Goal: Task Accomplishment & Management: Use online tool/utility

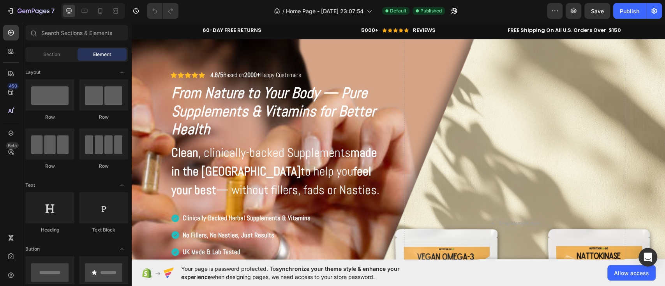
drag, startPoint x: 660, startPoint y: 69, endPoint x: 782, endPoint y: 28, distance: 128.4
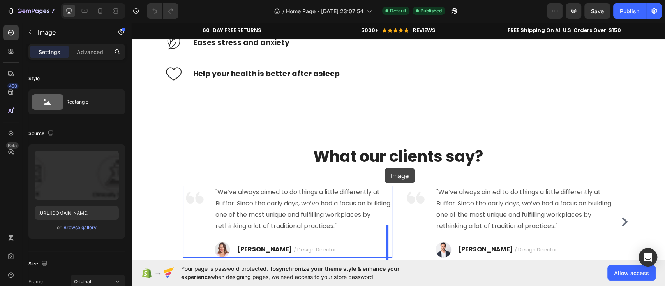
scroll to position [3845, 0]
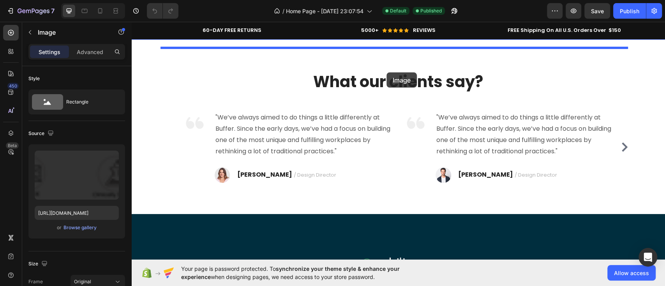
drag, startPoint x: 436, startPoint y: 160, endPoint x: 386, endPoint y: 72, distance: 101.1
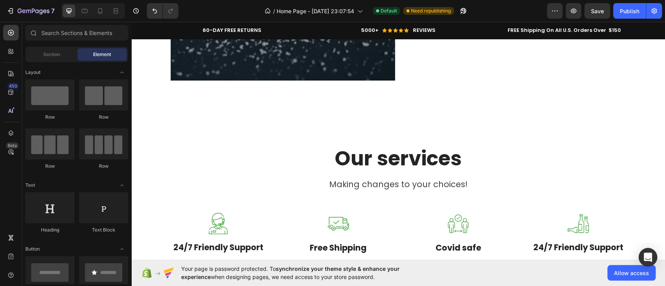
scroll to position [2164, 0]
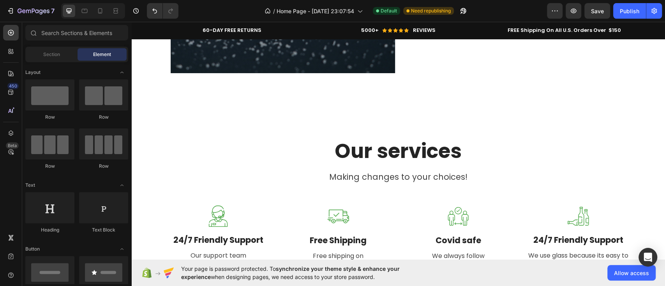
drag, startPoint x: 663, startPoint y: 145, endPoint x: 300, endPoint y: 80, distance: 368.6
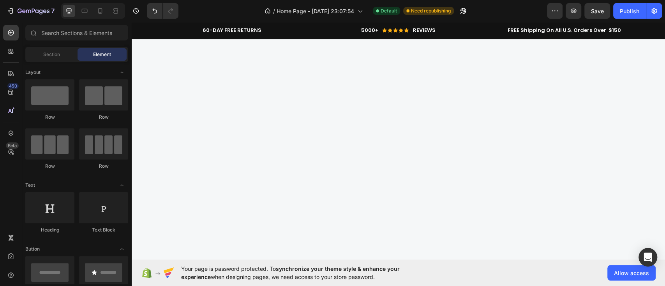
scroll to position [1228, 0]
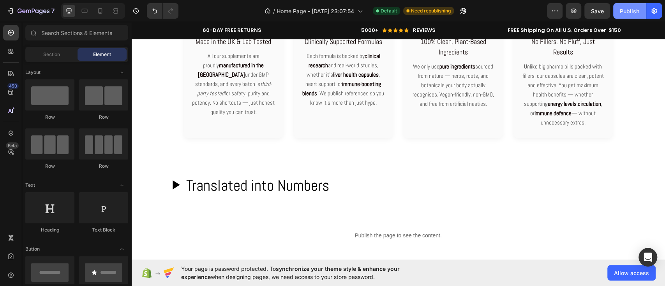
click at [638, 8] on div "Publish" at bounding box center [628, 11] width 19 height 8
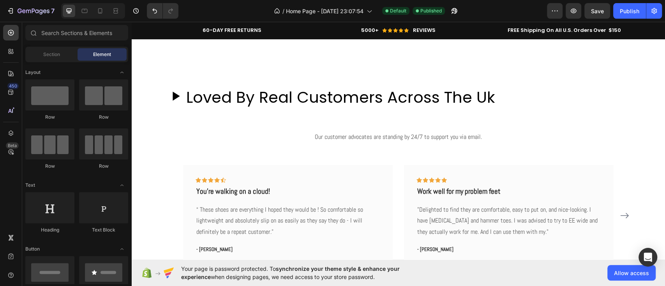
scroll to position [1666, 0]
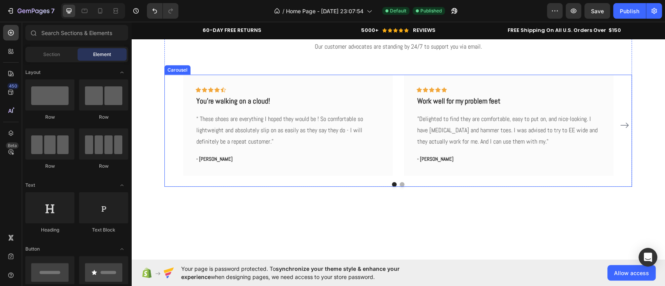
click at [623, 129] on icon "Carousel Next Arrow" at bounding box center [623, 125] width 9 height 9
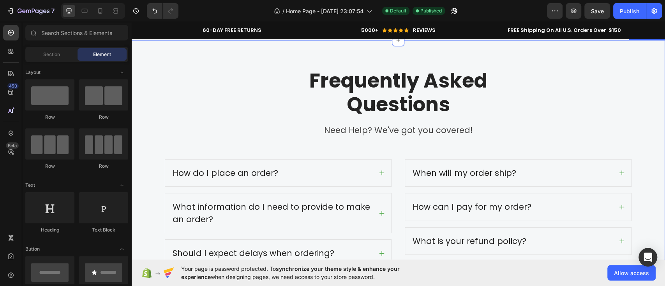
scroll to position [2425, 0]
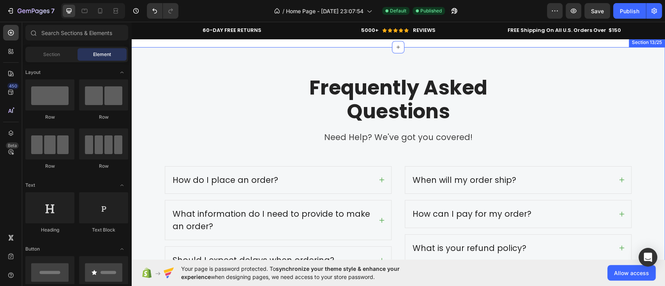
click at [652, 114] on div "Frequently Asked Questions Heading Need Help? We've got you covered! Text block…" at bounding box center [397, 191] width 533 height 289
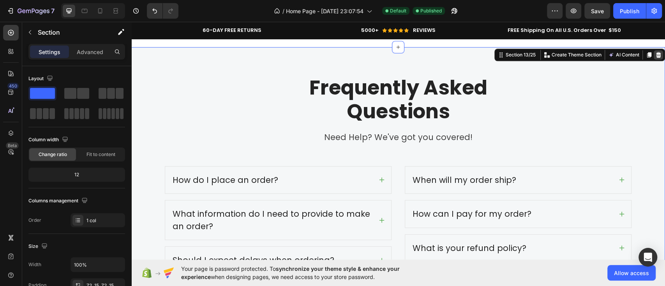
click at [655, 52] on icon at bounding box center [658, 55] width 6 height 6
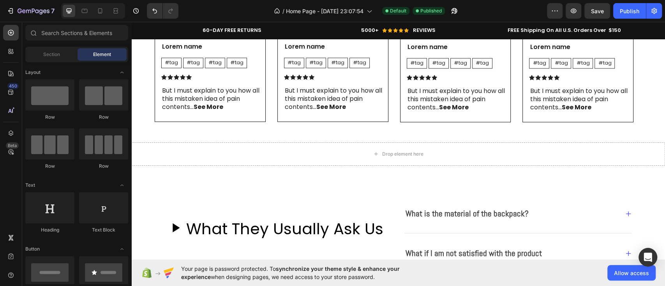
scroll to position [2624, 0]
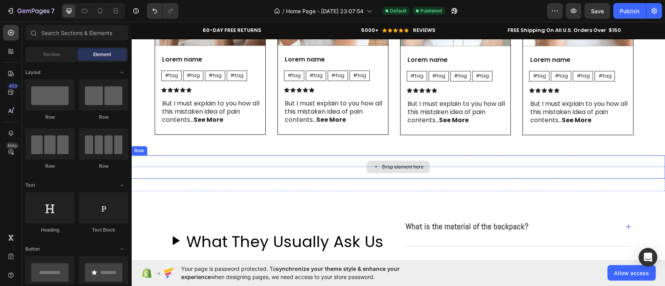
click at [629, 164] on div "Drop element here" at bounding box center [397, 166] width 533 height 23
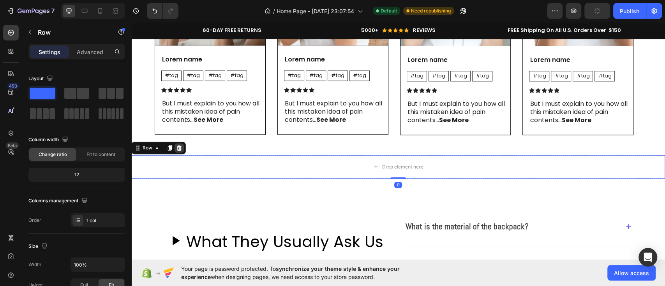
click at [179, 146] on icon at bounding box center [179, 147] width 5 height 5
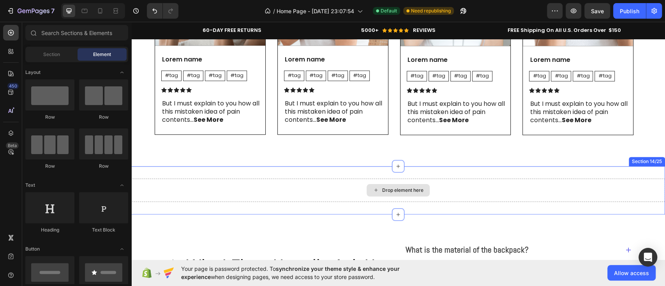
click at [294, 185] on div "Drop element here" at bounding box center [397, 190] width 533 height 23
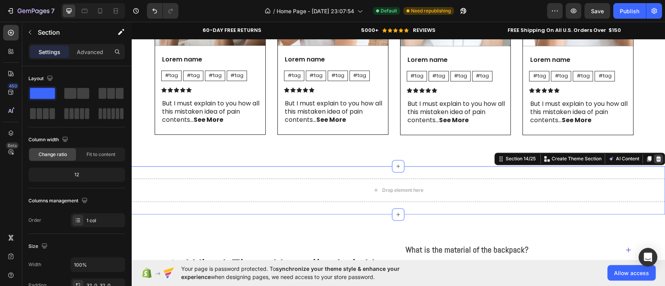
click at [656, 158] on icon at bounding box center [658, 158] width 5 height 5
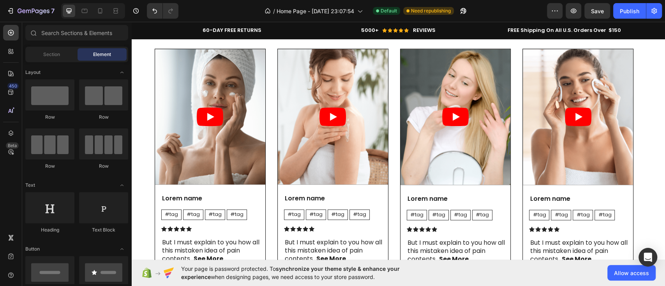
scroll to position [2433, 0]
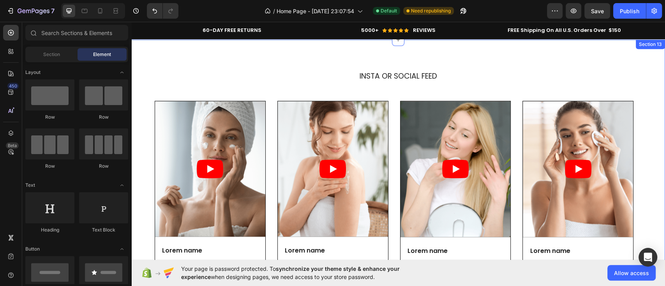
click at [153, 90] on div "INSTA OR SOCIAL FEED Heading Video Lorem name Text Block #tag Text Block #tag T…" at bounding box center [397, 199] width 533 height 318
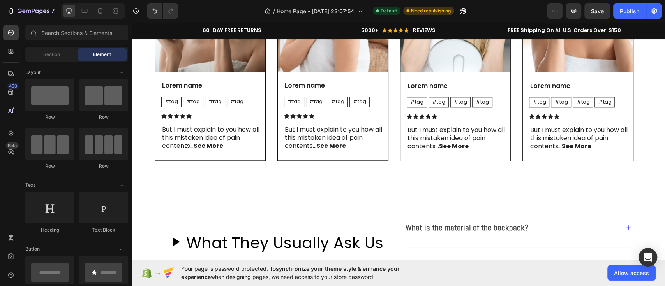
scroll to position [2611, 0]
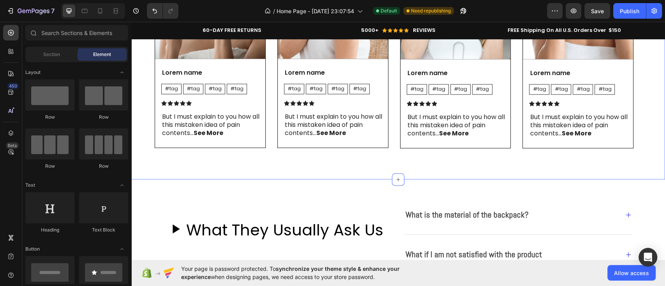
click at [607, 169] on div "INSTA OR SOCIAL FEED Heading Video Lorem name Text Block #tag Text Block #tag T…" at bounding box center [397, 21] width 533 height 318
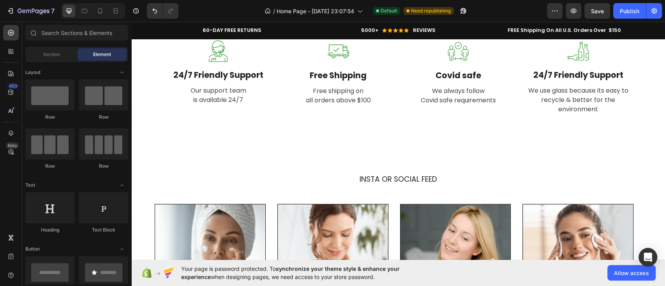
scroll to position [2336, 0]
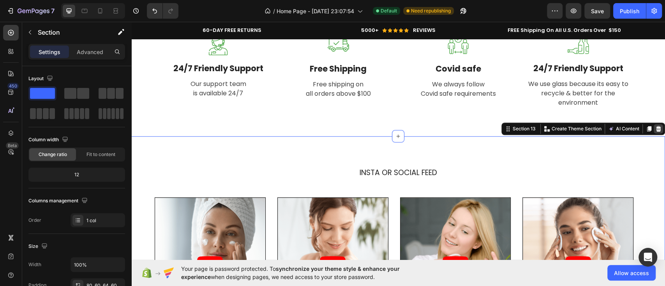
click at [655, 128] on icon at bounding box center [658, 129] width 6 height 6
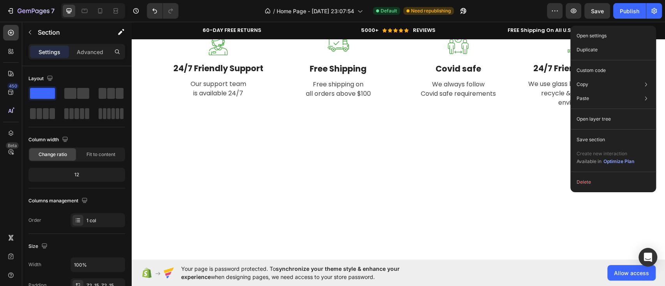
drag, startPoint x: 507, startPoint y: 185, endPoint x: 511, endPoint y: 204, distance: 19.1
click at [511, 204] on div at bounding box center [397, 260] width 533 height 249
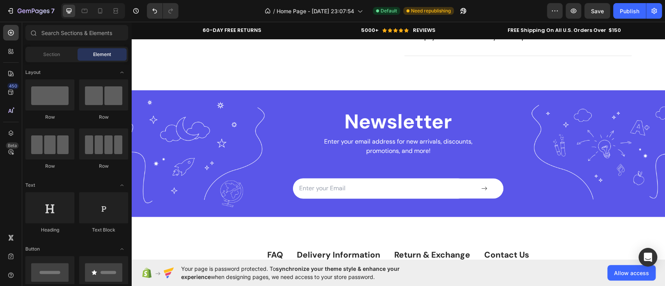
scroll to position [2637, 0]
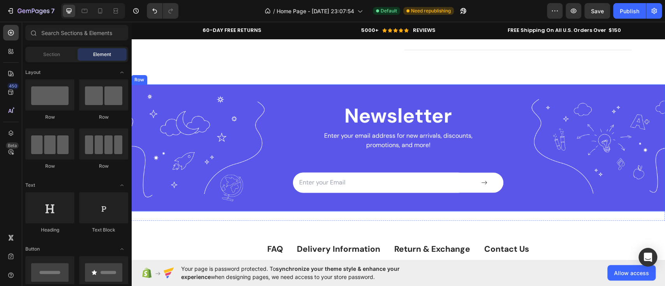
click at [523, 86] on div "Newsletter Heading Enter your email address for new arrivals, discounts, promot…" at bounding box center [397, 147] width 533 height 127
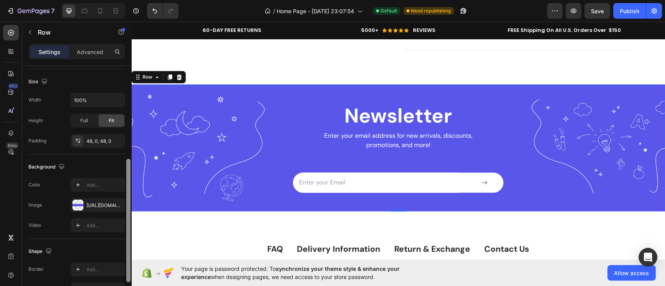
scroll to position [177, 0]
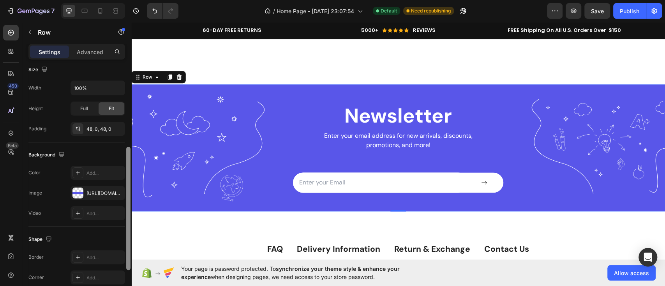
drag, startPoint x: 128, startPoint y: 154, endPoint x: 125, endPoint y: 244, distance: 90.4
click at [125, 244] on div at bounding box center [128, 181] width 6 height 242
click at [79, 194] on div at bounding box center [77, 193] width 11 height 11
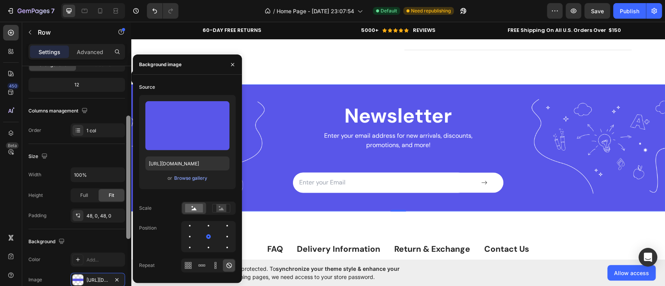
scroll to position [0, 0]
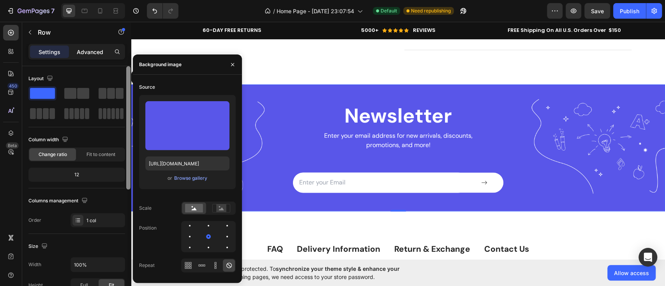
drag, startPoint x: 127, startPoint y: 190, endPoint x: 104, endPoint y: 56, distance: 135.9
click at [104, 56] on div "Settings Advanced Layout Column width Change ratio Fit to content 12 Columns ma…" at bounding box center [76, 176] width 109 height 264
click at [95, 46] on div "Advanced" at bounding box center [89, 52] width 39 height 12
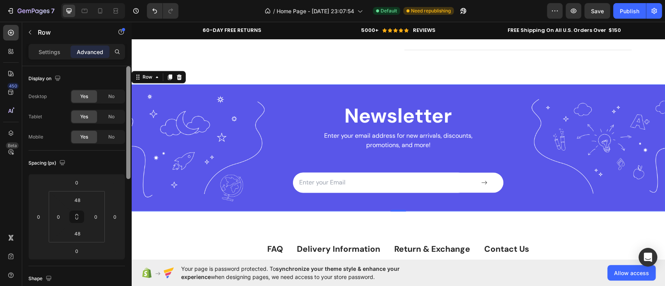
drag, startPoint x: 126, startPoint y: 107, endPoint x: 113, endPoint y: 79, distance: 31.4
click at [113, 79] on div "Display on Desktop Yes No Tablet Yes No Mobile Yes No Spacing (px) 0 0 0 0 48 0…" at bounding box center [76, 187] width 109 height 242
click at [47, 53] on p "Settings" at bounding box center [50, 52] width 22 height 8
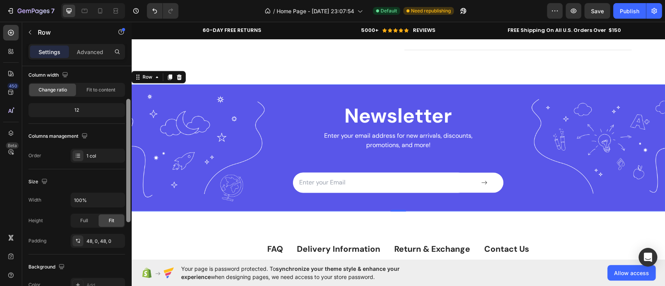
scroll to position [65, 0]
drag, startPoint x: 258, startPoint y: 158, endPoint x: 133, endPoint y: 179, distance: 126.3
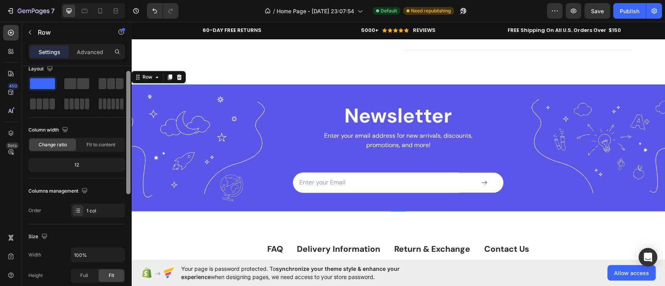
scroll to position [0, 0]
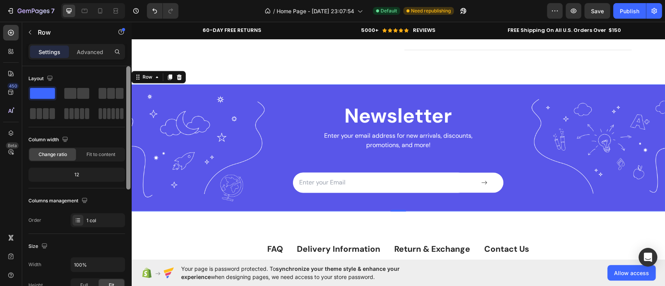
click at [106, 128] on div "Layout Column width Change ratio Fit to content 12 Columns management Order 1 c…" at bounding box center [76, 149] width 97 height 155
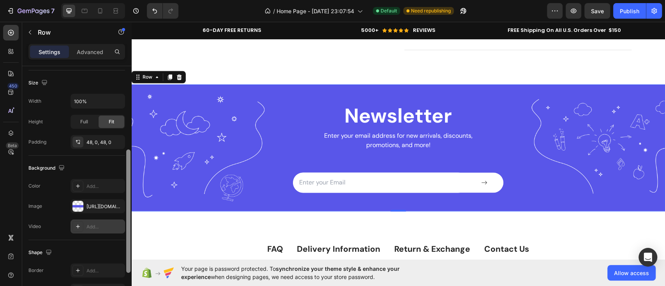
scroll to position [163, 0]
drag, startPoint x: 128, startPoint y: 139, endPoint x: 111, endPoint y: 223, distance: 85.1
click at [111, 223] on div "Layout Column width Change ratio Fit to content 12 Columns management Order 1 c…" at bounding box center [76, 187] width 109 height 242
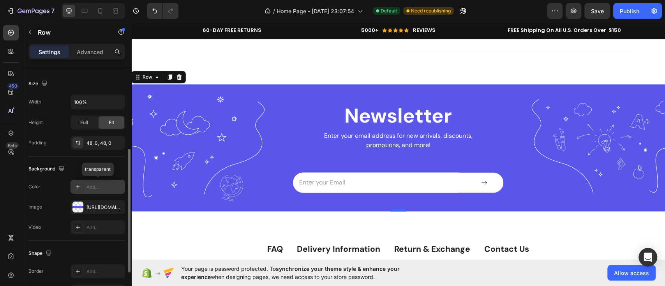
click at [79, 186] on icon at bounding box center [78, 187] width 4 height 4
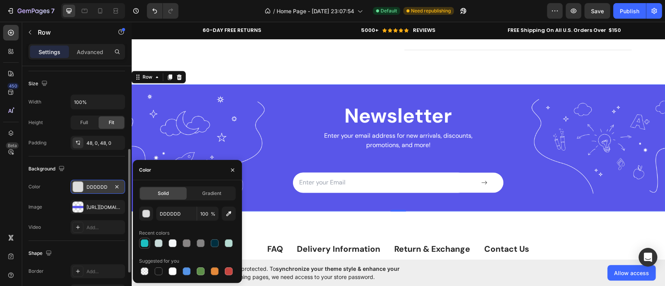
click at [146, 247] on div at bounding box center [145, 243] width 8 height 8
type input "1DBFC1"
click at [116, 187] on icon "button" at bounding box center [117, 187] width 6 height 6
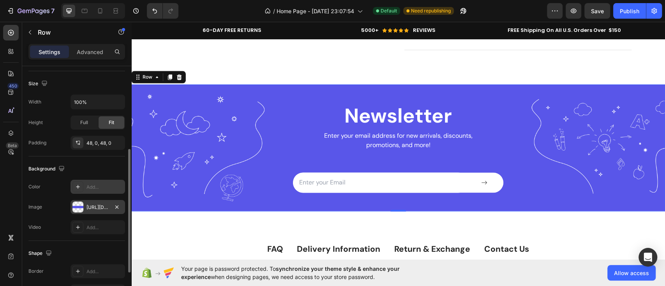
click at [80, 209] on div at bounding box center [77, 207] width 11 height 11
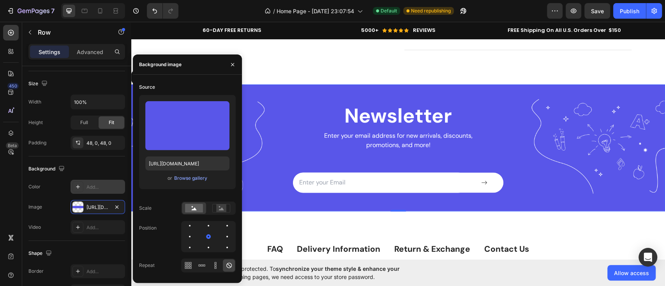
click at [528, 130] on div "Newsletter Heading Enter your email address for new arrivals, discounts, promot…" at bounding box center [397, 147] width 533 height 89
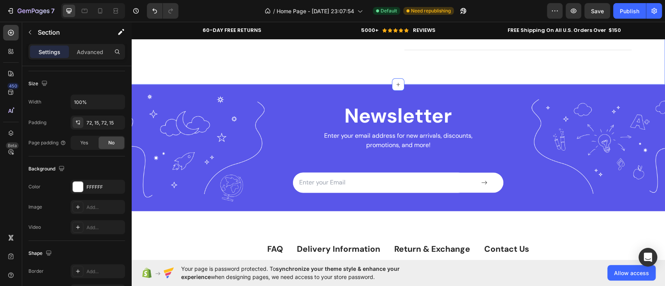
scroll to position [0, 0]
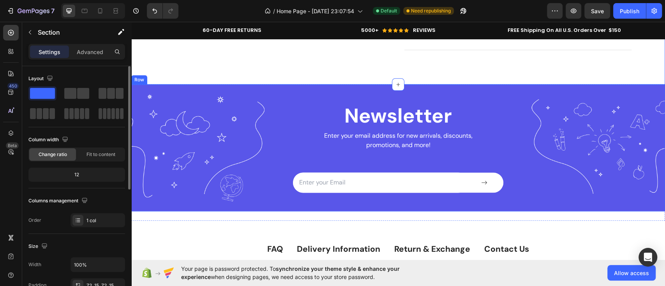
click at [509, 115] on div "Newsletter Heading Enter your email address for new arrivals, discounts, promot…" at bounding box center [397, 147] width 533 height 89
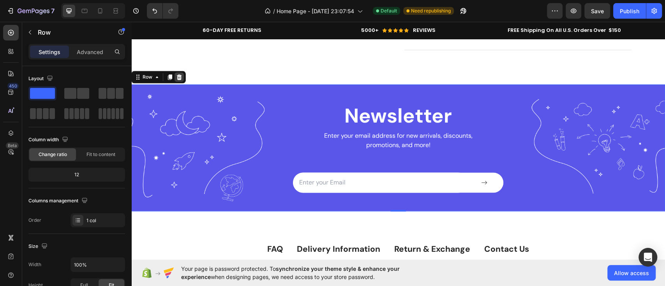
click at [179, 77] on icon at bounding box center [179, 77] width 6 height 6
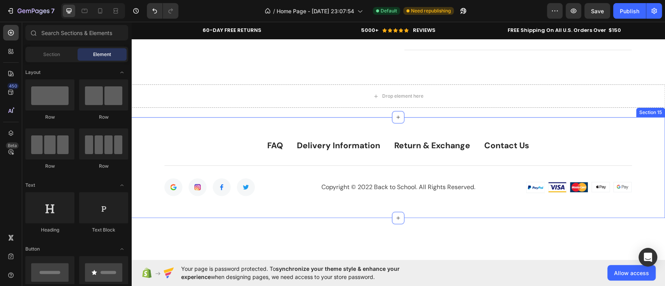
click at [587, 128] on div "FAQ Text block Delivery Information Text block Return & Exchange Text block Con…" at bounding box center [397, 167] width 533 height 101
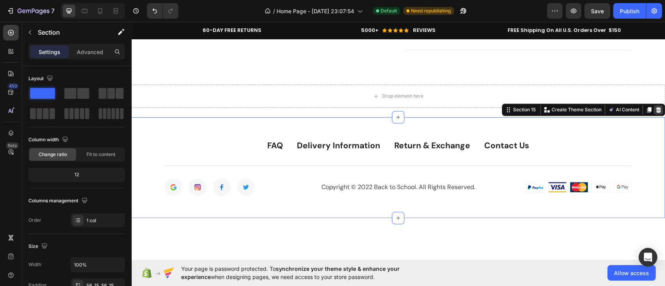
click at [655, 109] on icon at bounding box center [658, 110] width 6 height 6
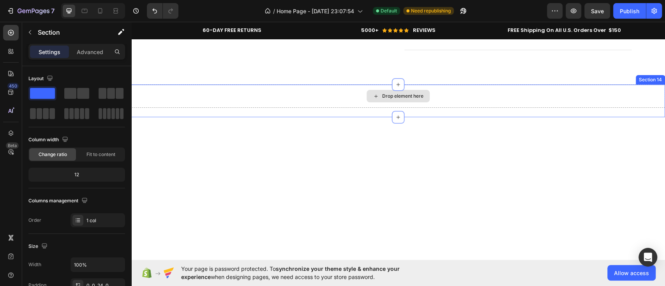
click at [606, 95] on div "Drop element here" at bounding box center [397, 95] width 533 height 23
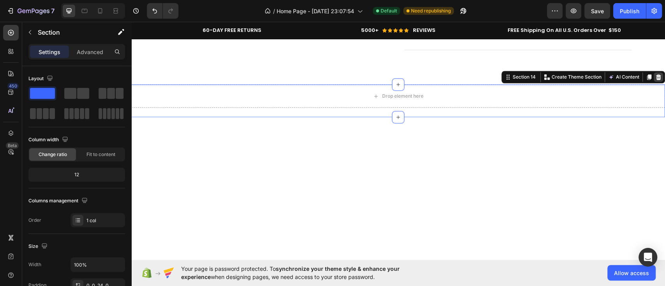
click at [653, 74] on div at bounding box center [657, 76] width 9 height 9
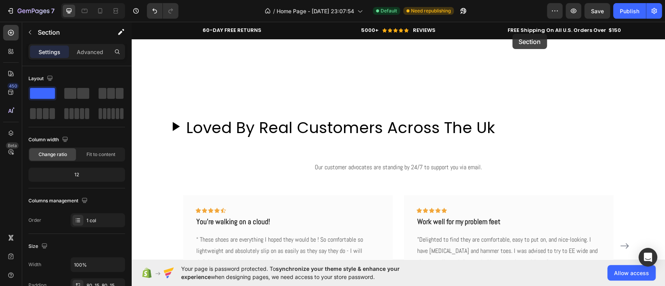
scroll to position [1502, 0]
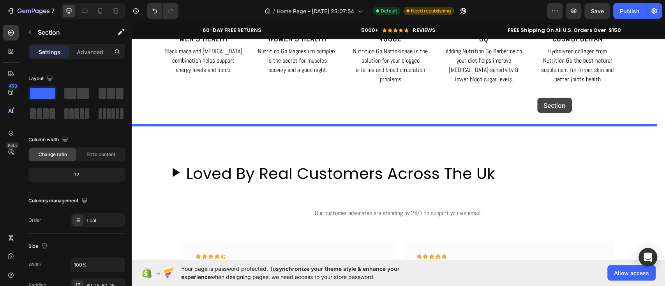
drag, startPoint x: 645, startPoint y: 156, endPoint x: 537, endPoint y: 98, distance: 122.6
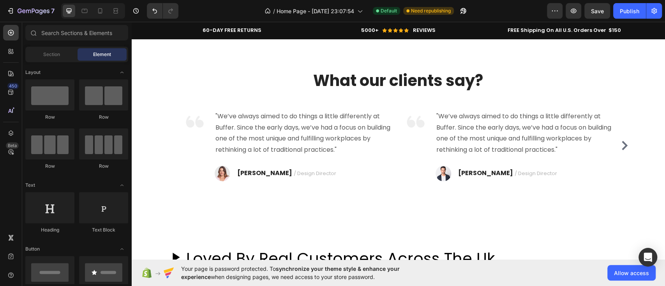
scroll to position [1583, 0]
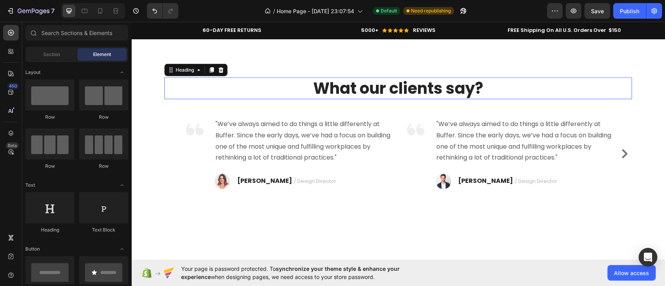
click at [528, 96] on div "What our clients say? Heading 0" at bounding box center [397, 88] width 467 height 22
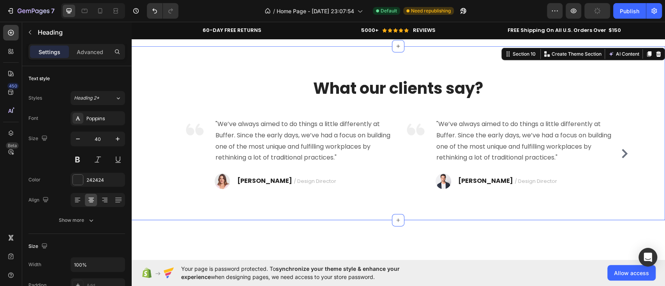
click at [640, 78] on div "What our clients say? Heading Image "We’ve always aimed to do things a little d…" at bounding box center [398, 133] width 522 height 112
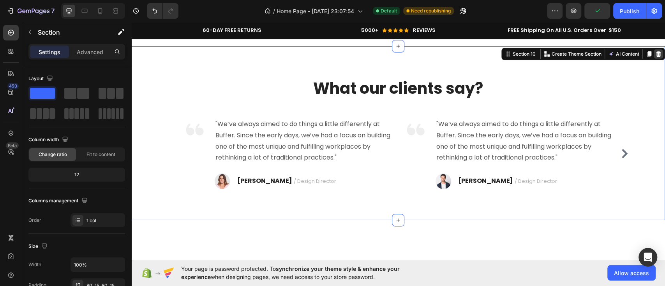
click at [655, 53] on icon at bounding box center [658, 54] width 6 height 6
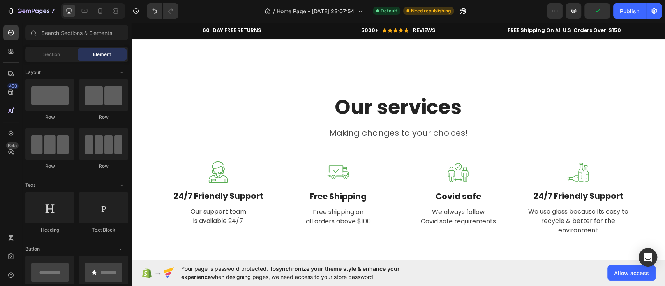
scroll to position [2161, 0]
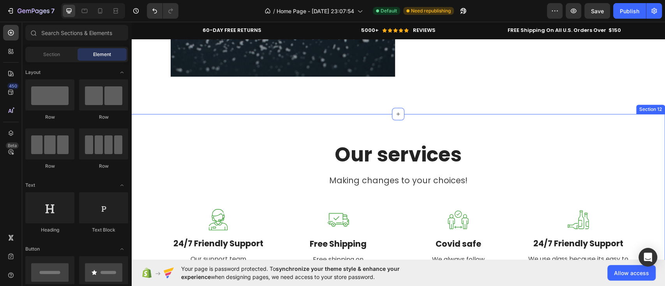
click at [640, 172] on div "Our services Heading Making changes to your choices! Text block Row Image 24/7 …" at bounding box center [398, 212] width 522 height 141
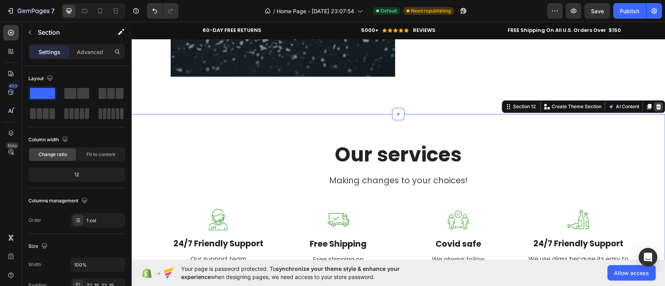
click at [654, 107] on div at bounding box center [657, 106] width 9 height 9
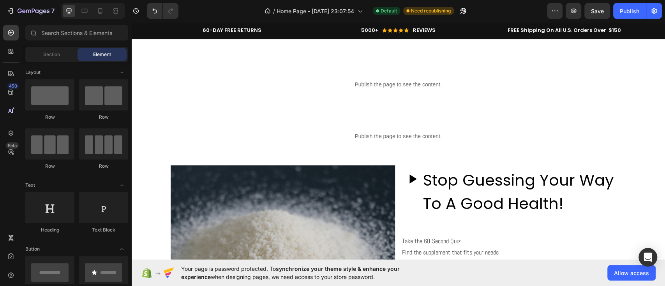
scroll to position [1457, 0]
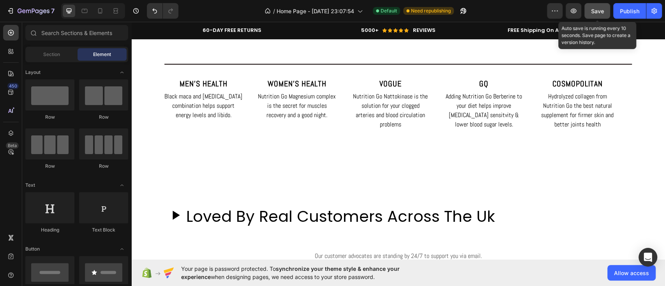
click at [594, 14] on div "Save" at bounding box center [597, 11] width 13 height 8
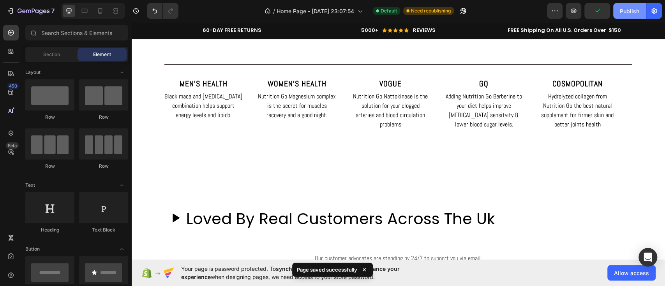
click at [633, 12] on div "Publish" at bounding box center [628, 11] width 19 height 8
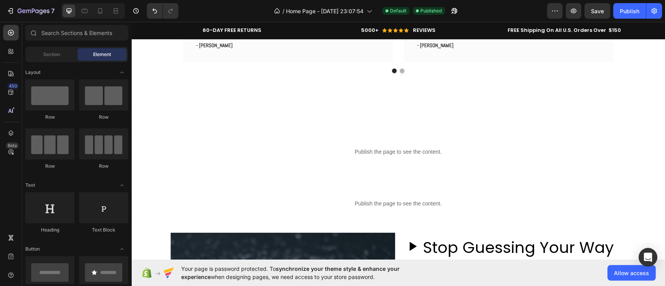
scroll to position [1785, 0]
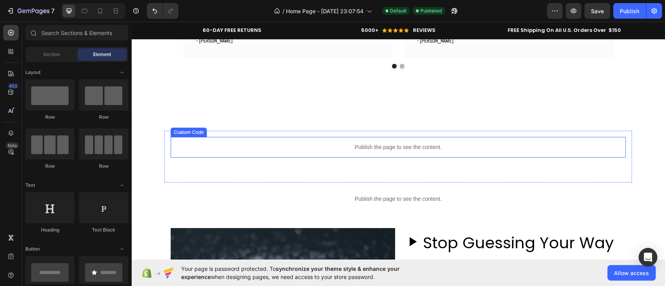
click at [353, 155] on div "Publish the page to see the content." at bounding box center [398, 147] width 455 height 21
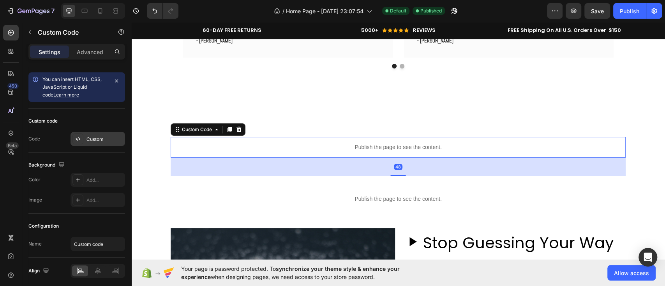
click at [101, 138] on div "Custom" at bounding box center [104, 139] width 37 height 7
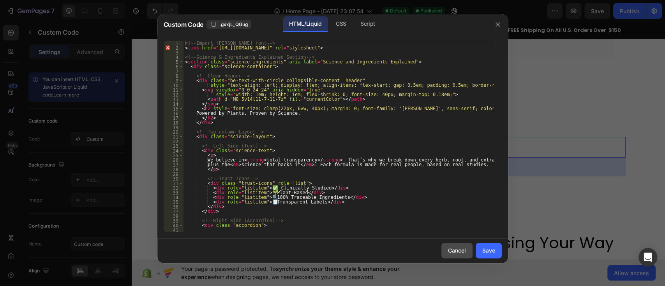
click at [456, 252] on div "Cancel" at bounding box center [457, 250] width 18 height 8
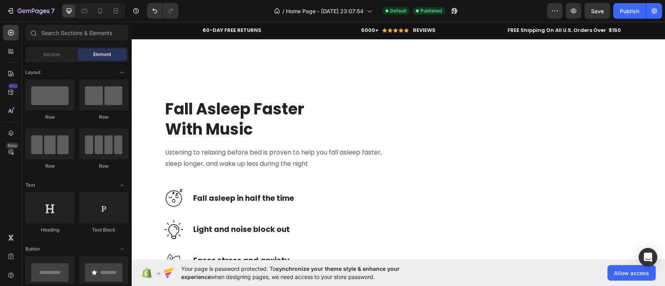
scroll to position [2451, 0]
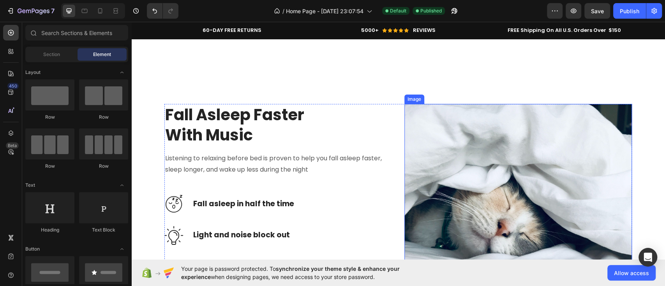
click at [422, 168] on img at bounding box center [517, 217] width 227 height 227
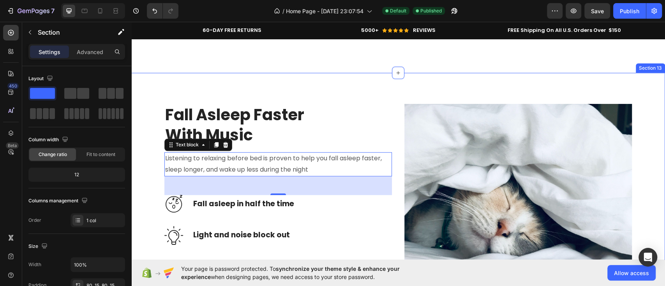
click at [563, 81] on div "Fall Asleep Faster With Music Heading Listening to relaxing before bed is prove…" at bounding box center [397, 237] width 533 height 329
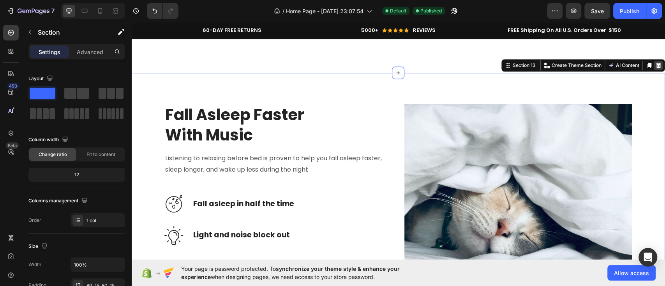
click at [655, 67] on icon at bounding box center [658, 65] width 6 height 6
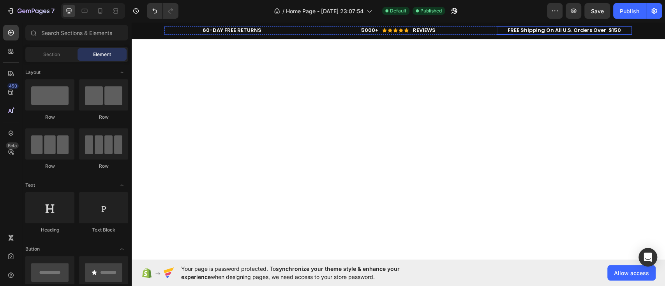
scroll to position [506, 0]
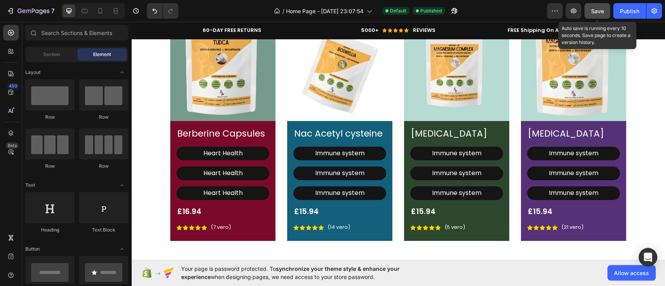
click at [598, 15] on button "Save" at bounding box center [597, 11] width 26 height 16
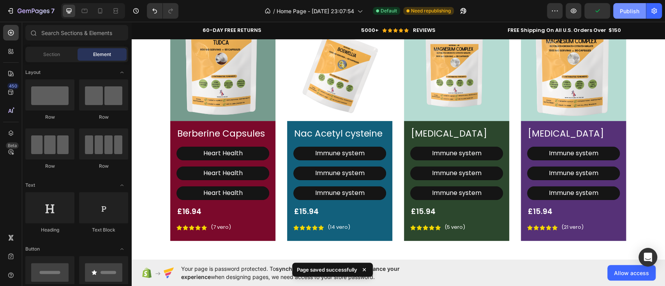
click at [632, 15] on button "Publish" at bounding box center [629, 11] width 33 height 16
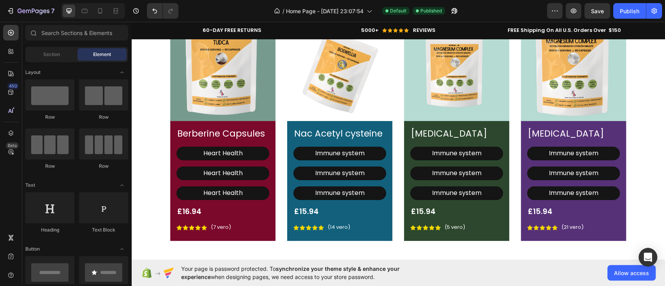
scroll to position [580, 0]
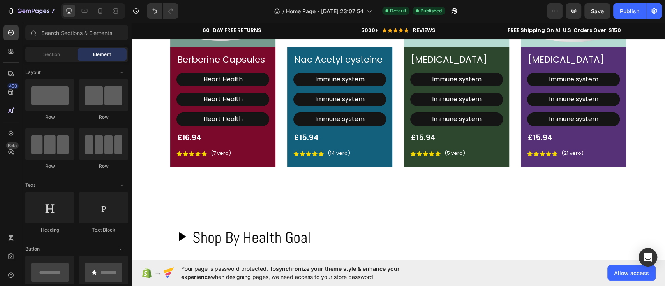
drag, startPoint x: 658, startPoint y: 75, endPoint x: 779, endPoint y: 43, distance: 124.8
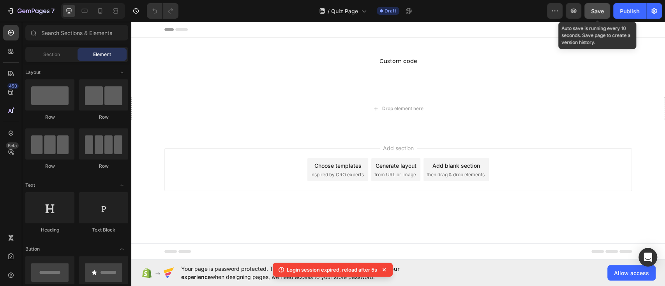
click at [595, 13] on span "Save" at bounding box center [597, 11] width 13 height 7
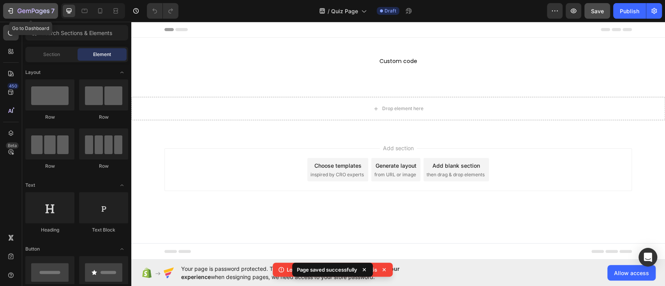
click at [7, 11] on icon "button" at bounding box center [11, 11] width 8 height 8
